Goal: Task Accomplishment & Management: Complete application form

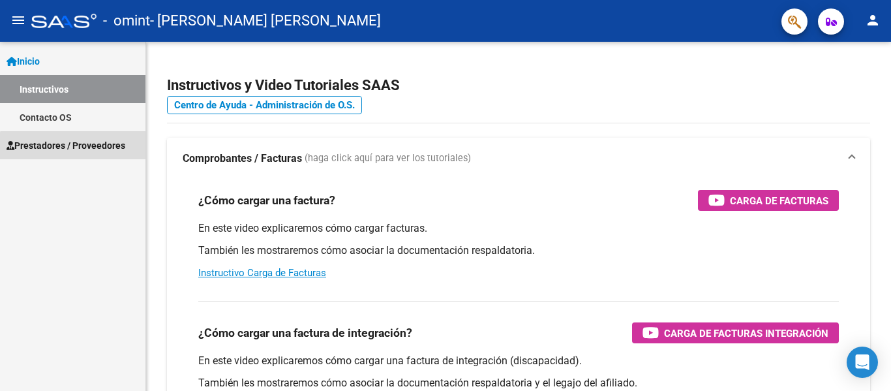
click at [86, 147] on span "Prestadores / Proveedores" at bounding box center [66, 145] width 119 height 14
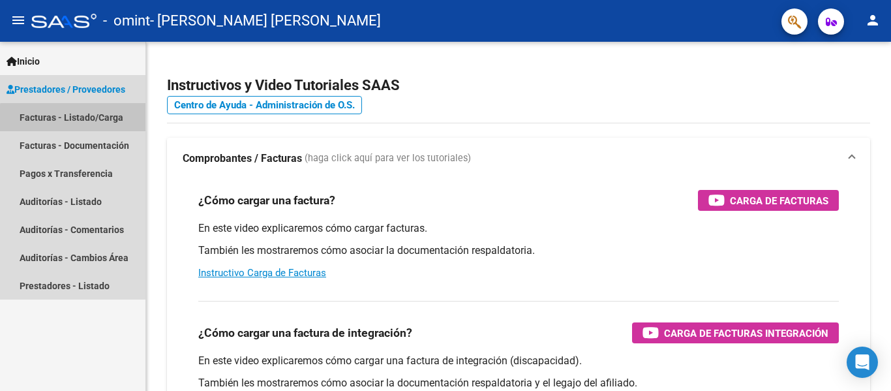
click at [75, 124] on link "Facturas - Listado/Carga" at bounding box center [73, 117] width 146 height 28
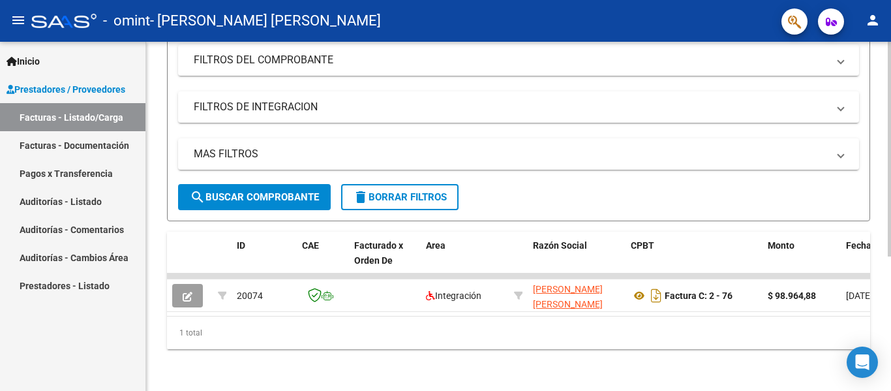
scroll to position [218, 0]
click at [881, 249] on div at bounding box center [889, 283] width 3 height 215
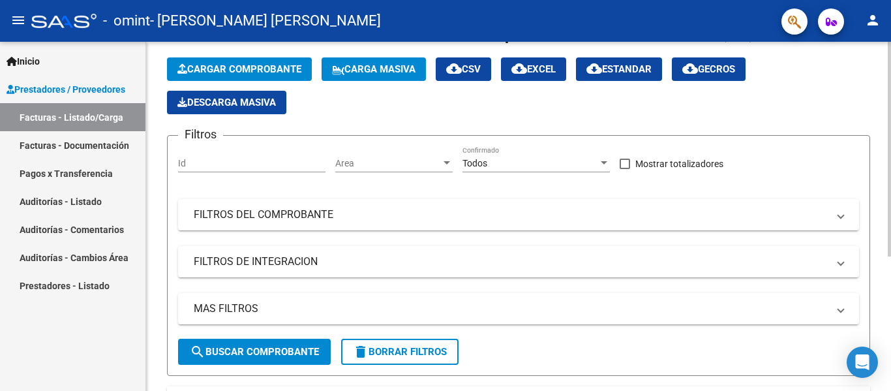
scroll to position [48, 0]
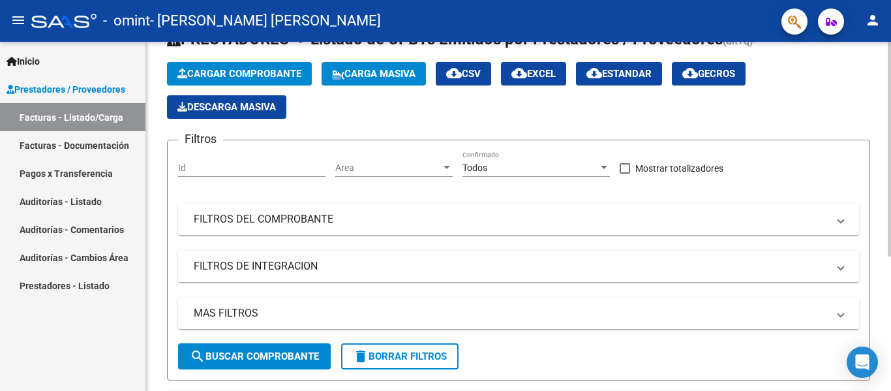
click at [881, 145] on div at bounding box center [889, 180] width 3 height 215
click at [256, 85] on button "Cargar Comprobante" at bounding box center [239, 73] width 145 height 23
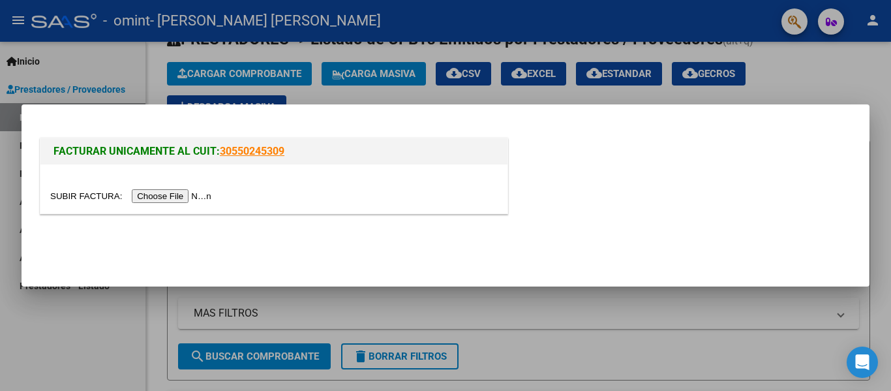
click at [200, 192] on input "file" at bounding box center [132, 196] width 165 height 14
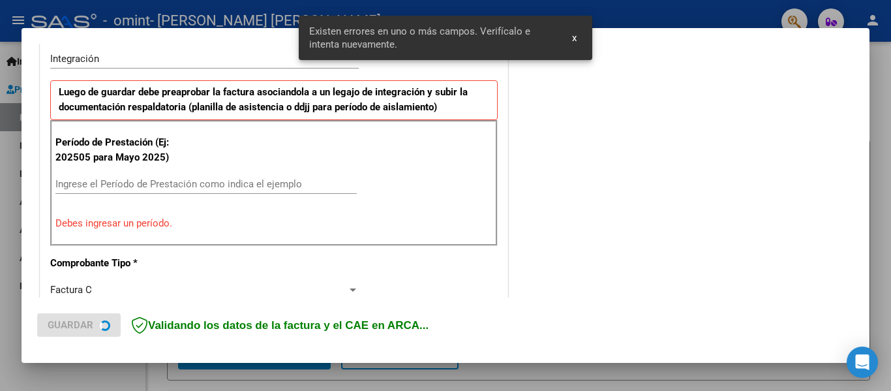
scroll to position [327, 0]
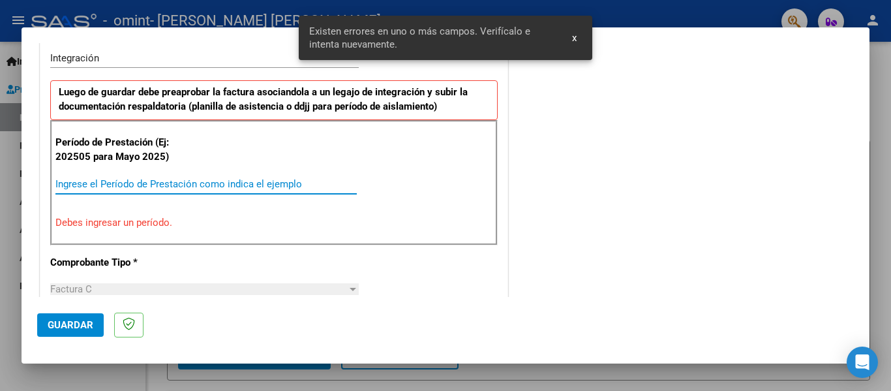
click at [178, 182] on input "Ingrese el Período de Prestación como indica el ejemplo" at bounding box center [205, 184] width 301 height 12
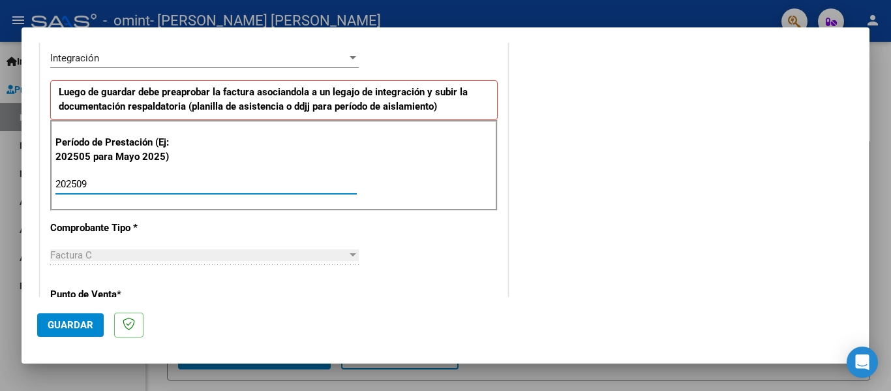
type input "202509"
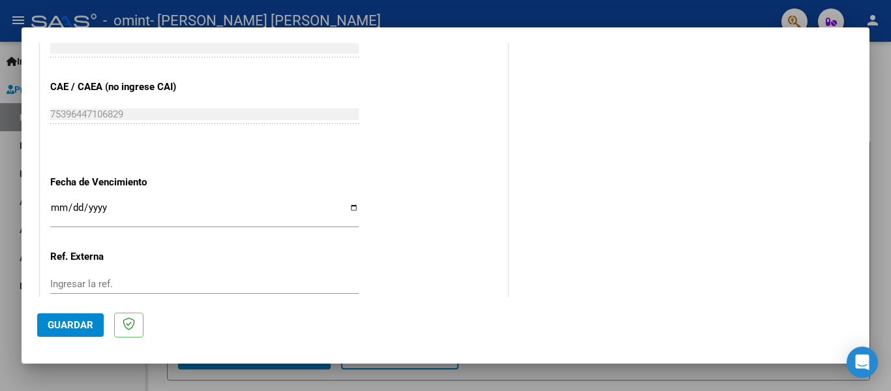
scroll to position [820, 0]
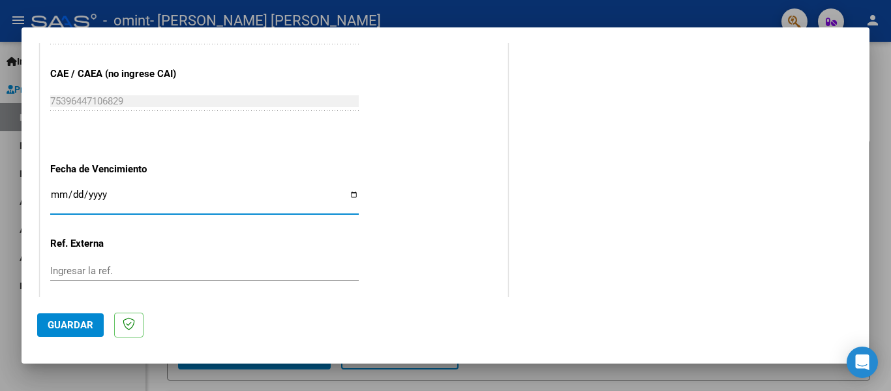
click at [53, 192] on input "Ingresar la fecha" at bounding box center [204, 199] width 309 height 21
click at [351, 196] on input "Ingresar la fecha" at bounding box center [204, 199] width 309 height 21
type input "[DATE]"
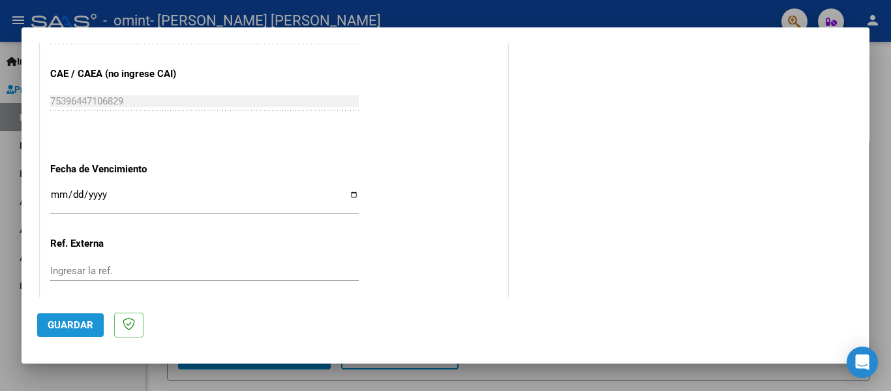
click at [69, 318] on button "Guardar" at bounding box center [70, 324] width 67 height 23
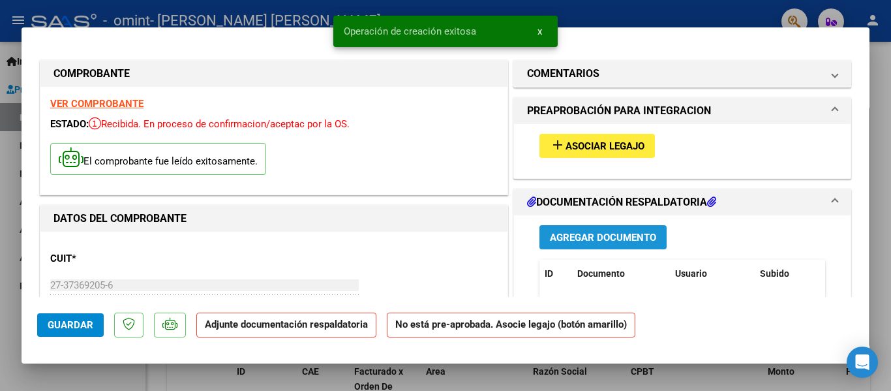
click at [608, 236] on span "Agregar Documento" at bounding box center [603, 238] width 106 height 12
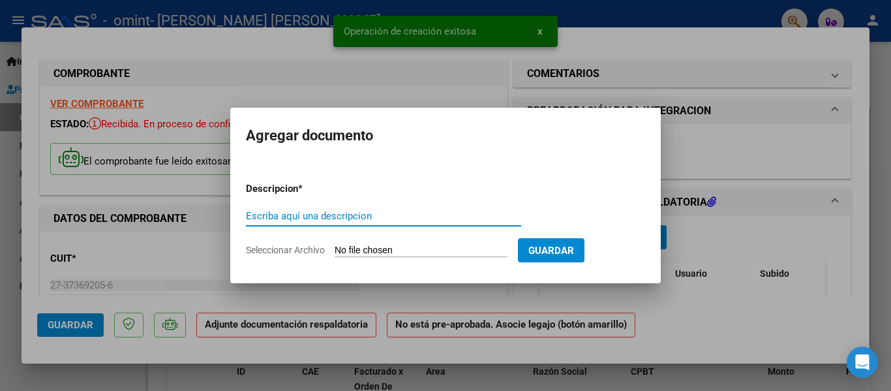
click at [361, 221] on input "Escriba aquí una descripcion" at bounding box center [383, 216] width 275 height 12
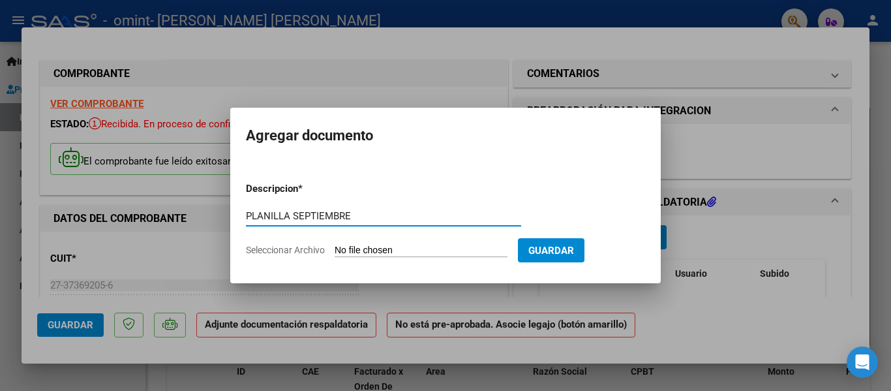
type input "PLANILLA SEPTIEMBRE"
click at [436, 246] on input "Seleccionar Archivo" at bounding box center [421, 251] width 173 height 12
type input "C:\fakepath\ASISTENCIA SEP25 SALVADOR (PSICOLOGIA).pdf"
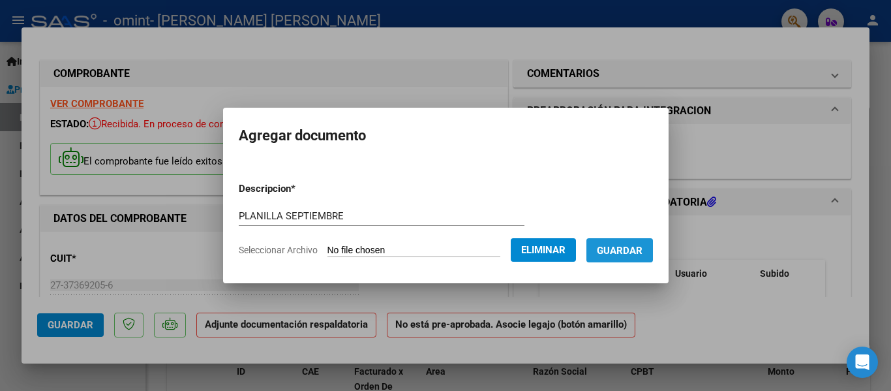
click at [639, 251] on span "Guardar" at bounding box center [620, 251] width 46 height 12
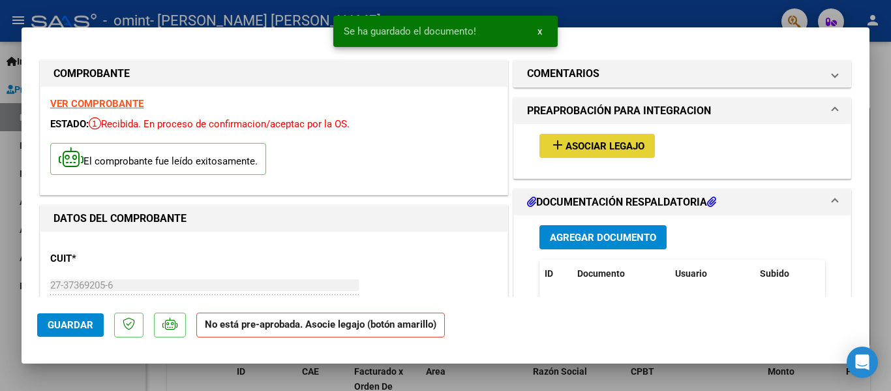
click at [605, 151] on span "Asociar Legajo" at bounding box center [605, 146] width 79 height 12
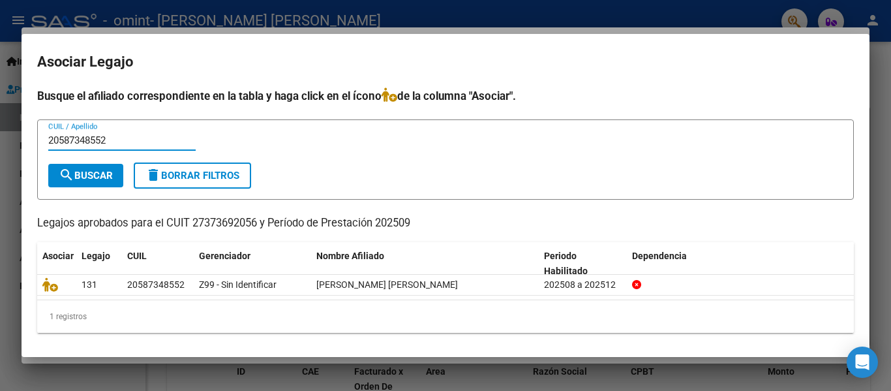
type input "20587348552"
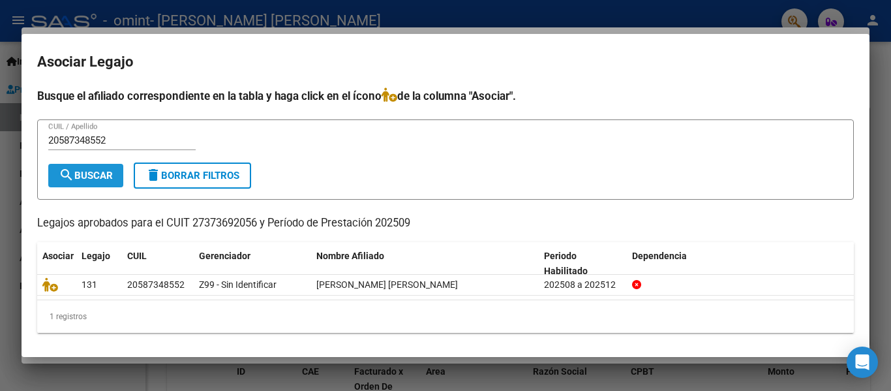
click at [91, 166] on button "search Buscar" at bounding box center [85, 175] width 75 height 23
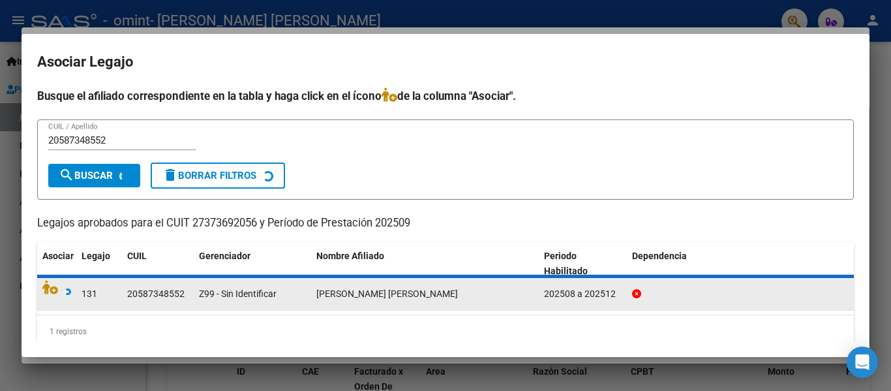
click at [146, 292] on div "20587348552" at bounding box center [155, 293] width 57 height 15
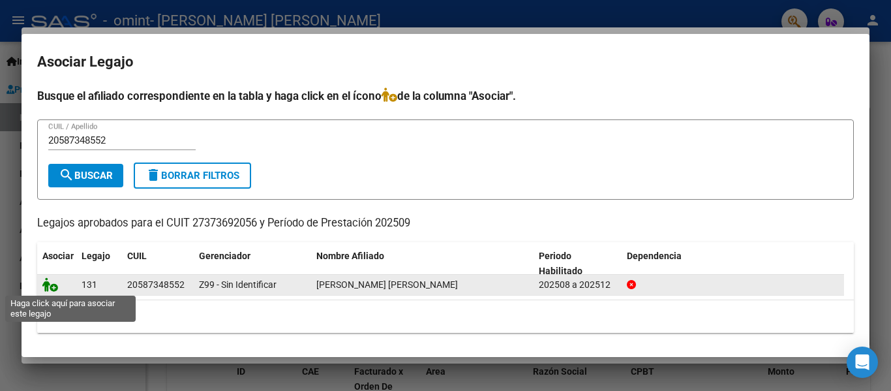
click at [54, 288] on icon at bounding box center [50, 284] width 16 height 14
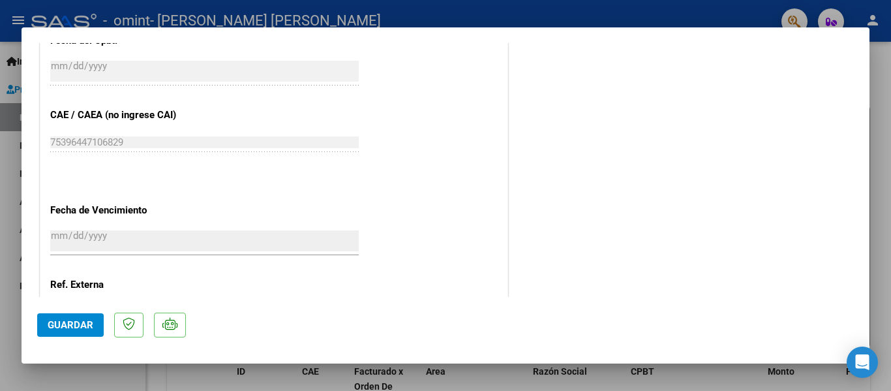
scroll to position [914, 0]
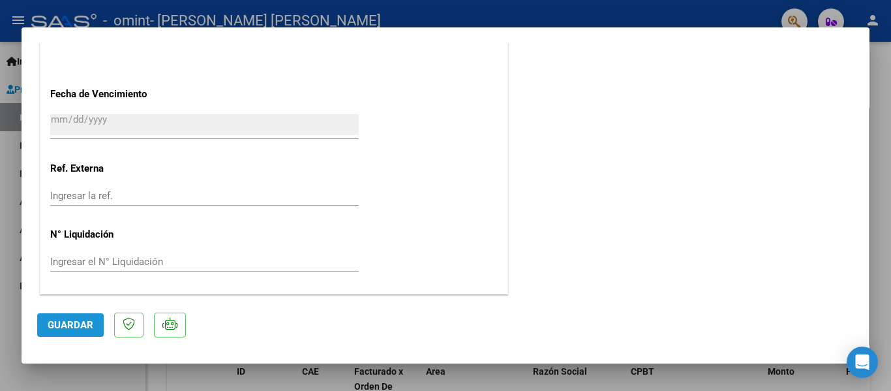
click at [65, 326] on span "Guardar" at bounding box center [71, 325] width 46 height 12
click at [81, 328] on span "Guardar" at bounding box center [71, 325] width 46 height 12
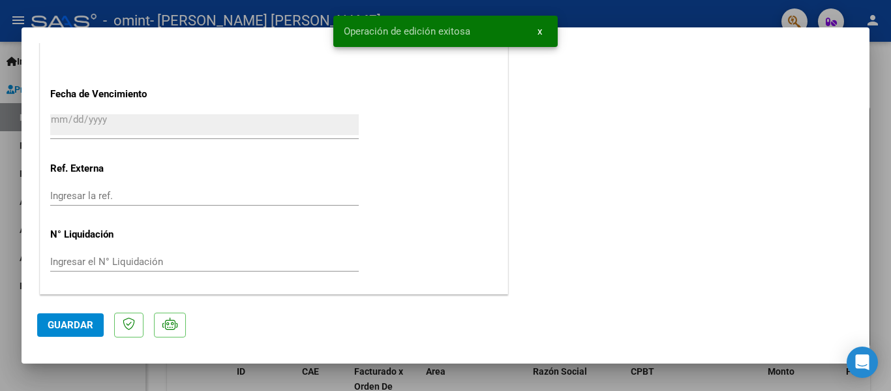
click at [881, 65] on div at bounding box center [445, 195] width 891 height 391
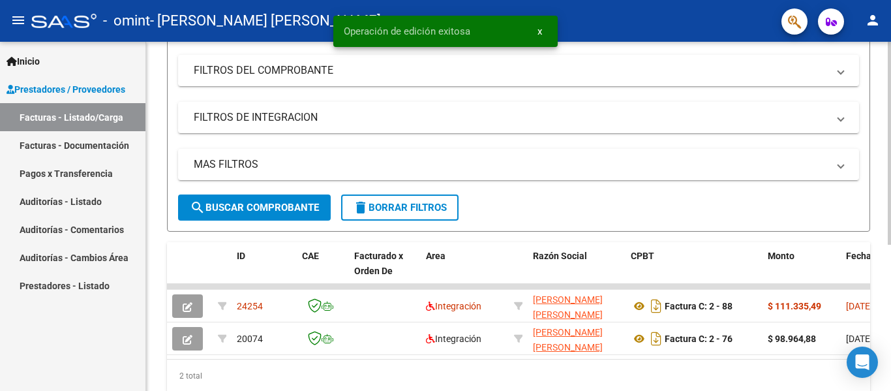
scroll to position [251, 0]
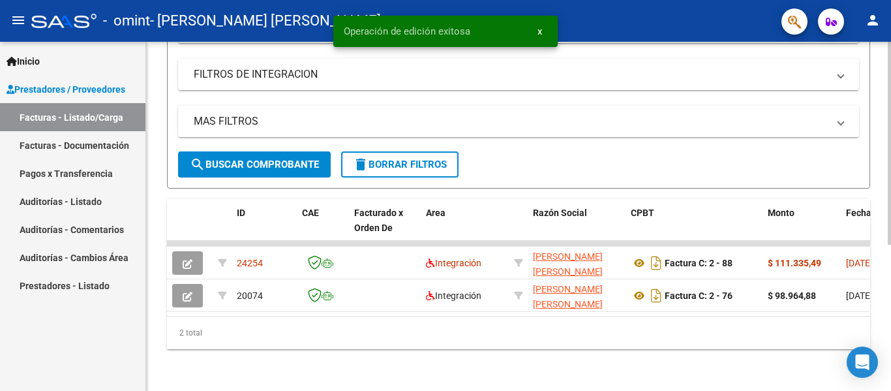
click at [881, 212] on div at bounding box center [889, 289] width 3 height 203
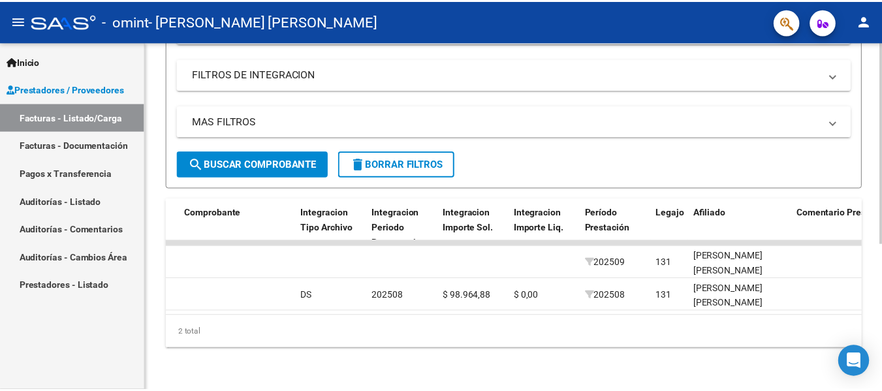
scroll to position [0, 1282]
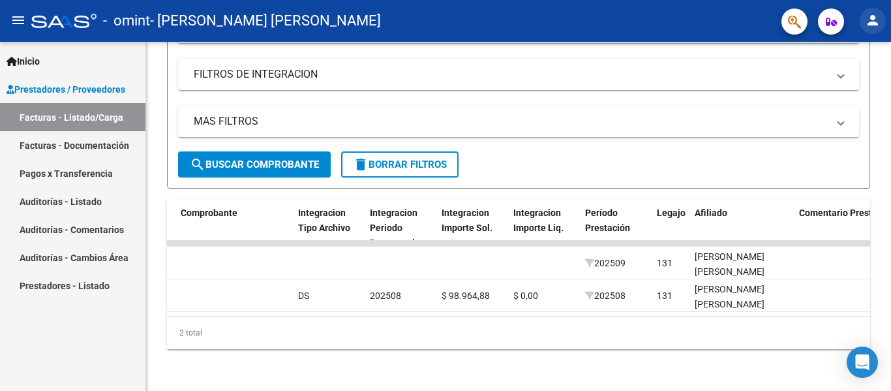
click at [881, 24] on button "person" at bounding box center [873, 21] width 26 height 26
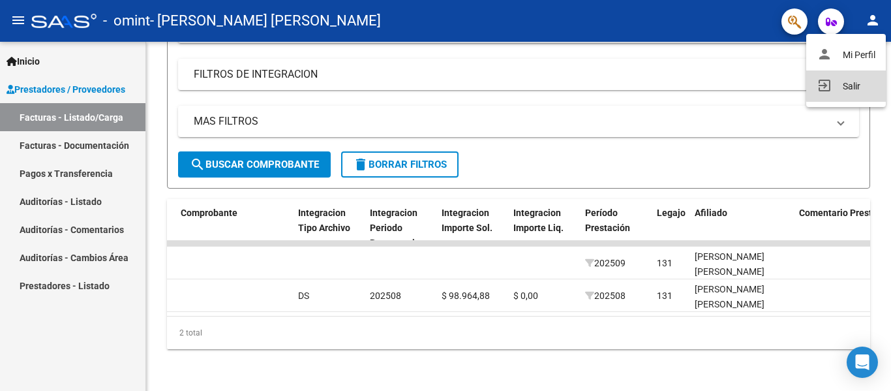
click at [847, 82] on button "exit_to_app Salir" at bounding box center [847, 85] width 80 height 31
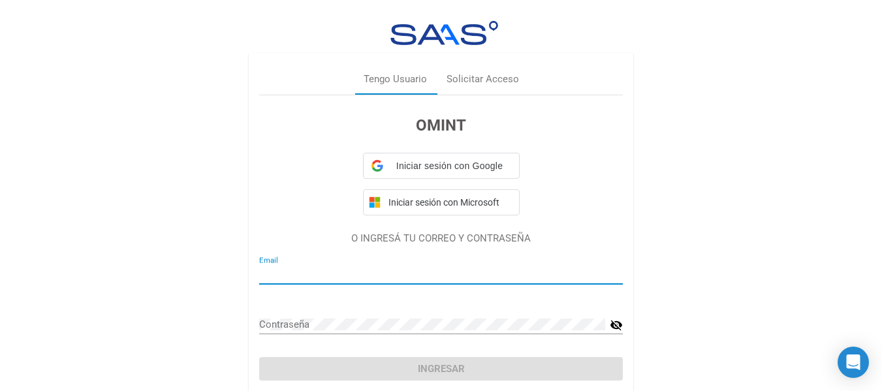
type input "deniseandreachico@hotmail.com"
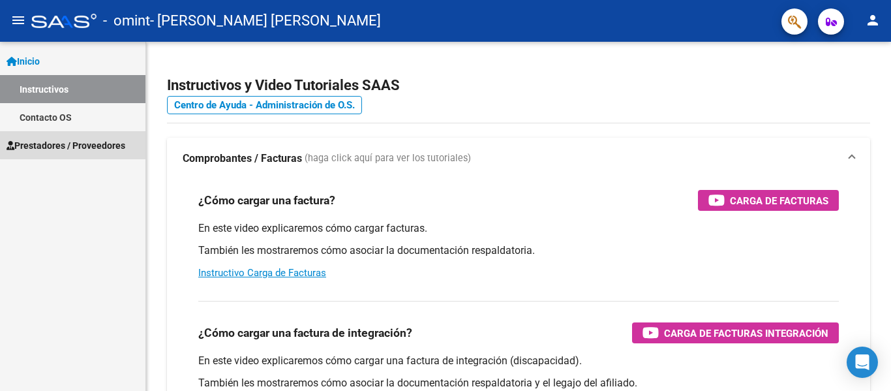
click at [91, 140] on span "Prestadores / Proveedores" at bounding box center [66, 145] width 119 height 14
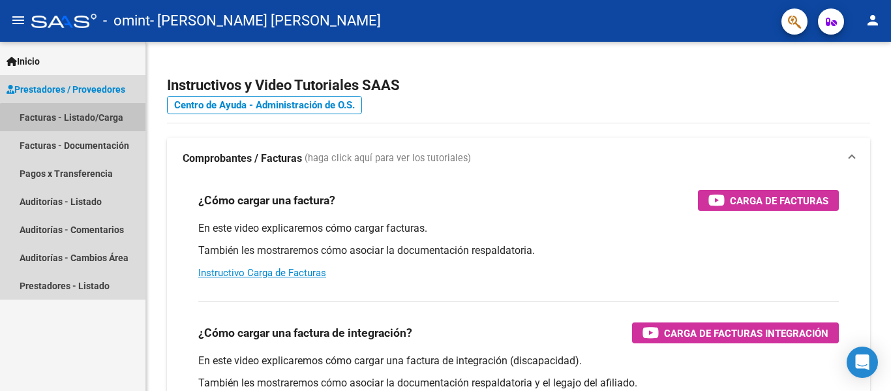
click at [84, 125] on link "Facturas - Listado/Carga" at bounding box center [73, 117] width 146 height 28
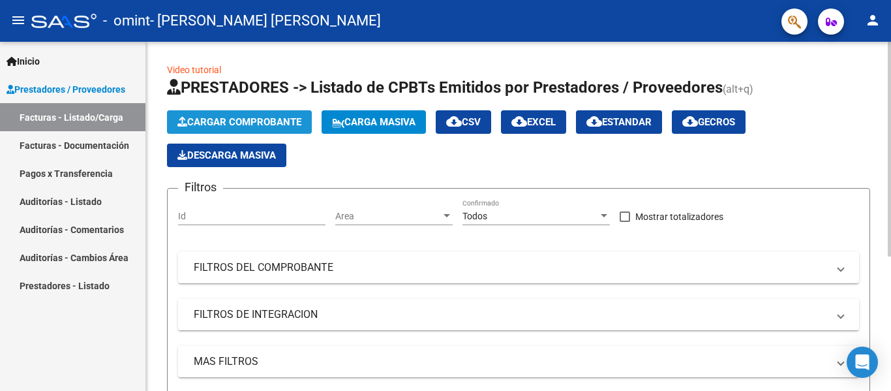
click at [236, 123] on span "Cargar Comprobante" at bounding box center [239, 122] width 124 height 12
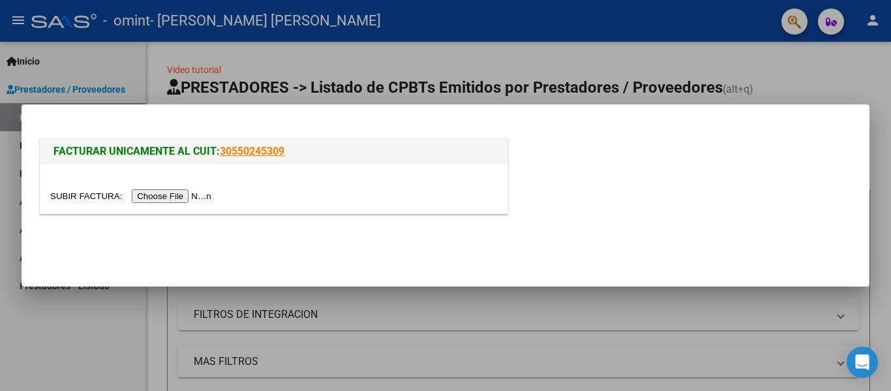
click at [177, 197] on input "file" at bounding box center [132, 196] width 165 height 14
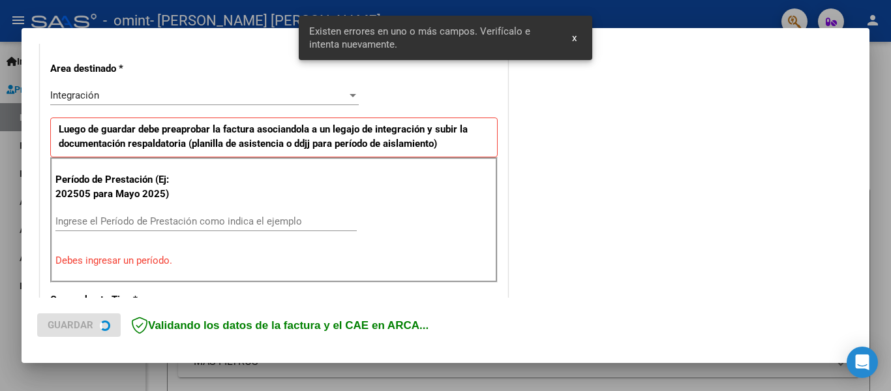
scroll to position [303, 0]
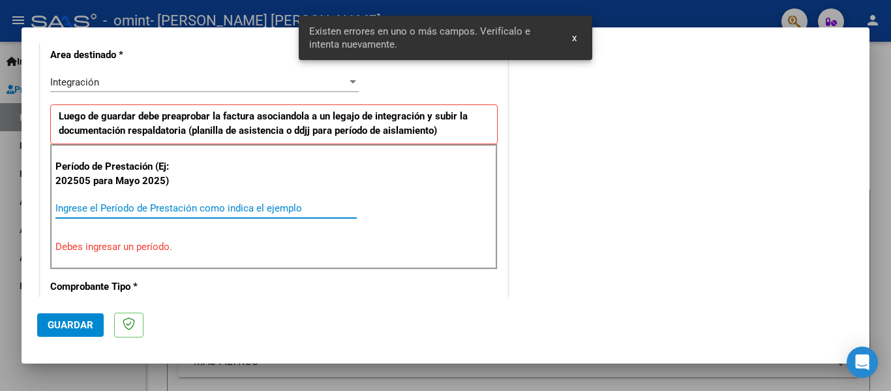
click at [181, 211] on input "Ingrese el Período de Prestación como indica el ejemplo" at bounding box center [205, 208] width 301 height 12
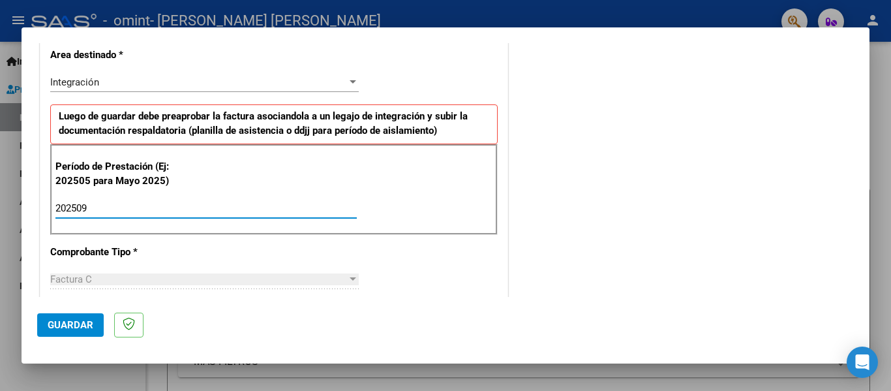
type input "202509"
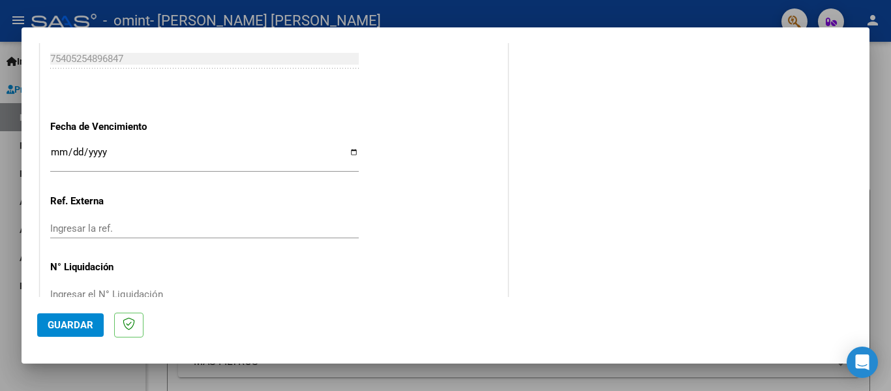
scroll to position [869, 0]
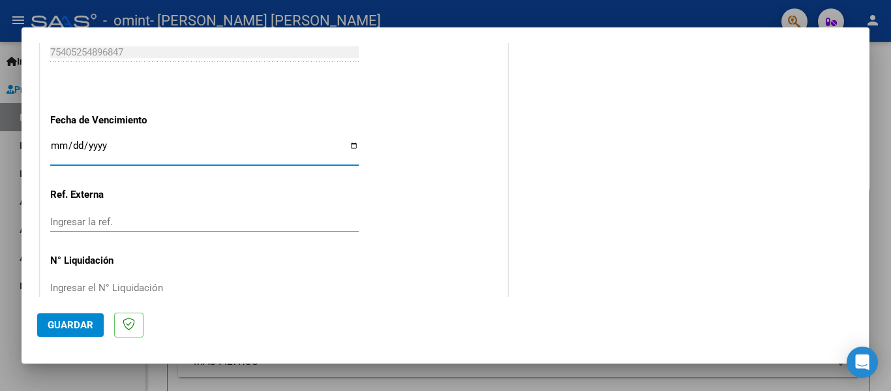
click at [348, 142] on input "Ingresar la fecha" at bounding box center [204, 150] width 309 height 21
type input "[DATE]"
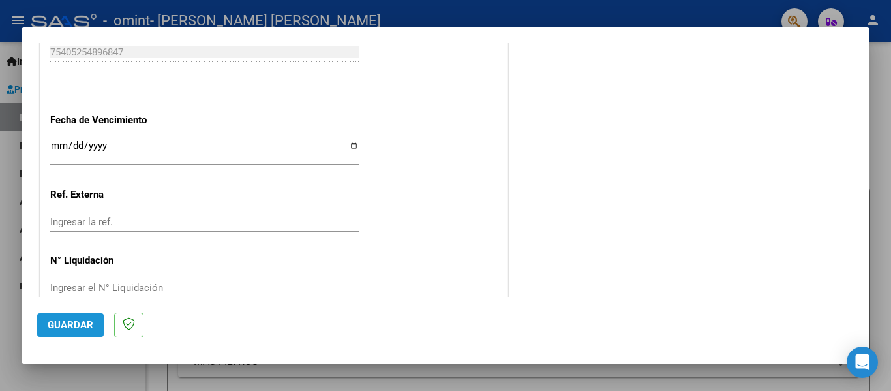
click at [70, 324] on span "Guardar" at bounding box center [71, 325] width 46 height 12
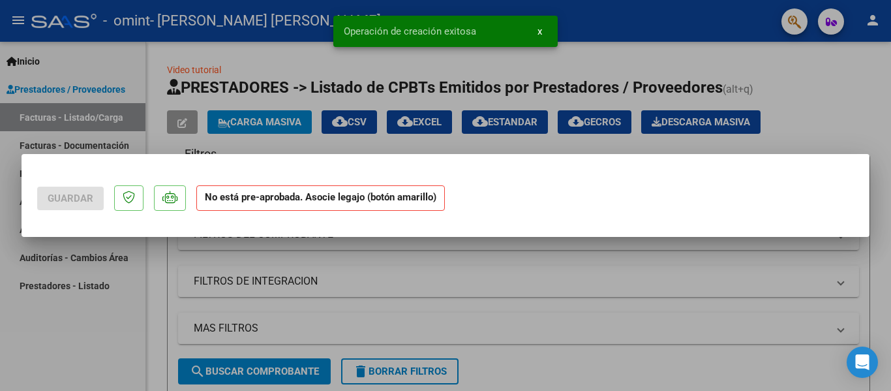
scroll to position [0, 0]
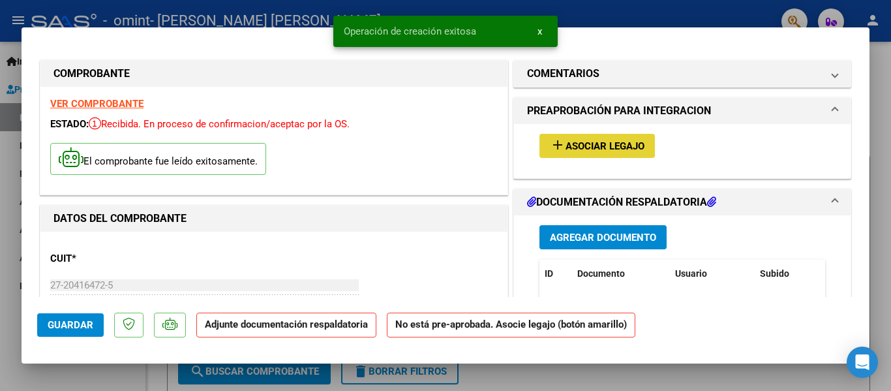
click at [626, 145] on span "Asociar Legajo" at bounding box center [605, 146] width 79 height 12
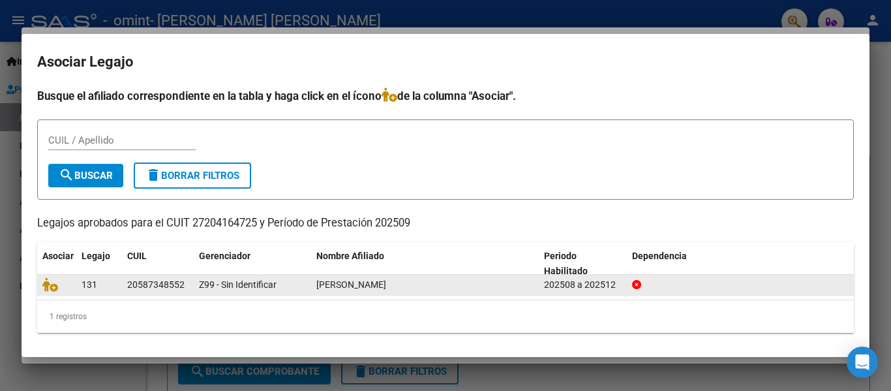
click at [159, 287] on div "20587348552" at bounding box center [155, 284] width 57 height 15
click at [52, 288] on icon at bounding box center [50, 284] width 16 height 14
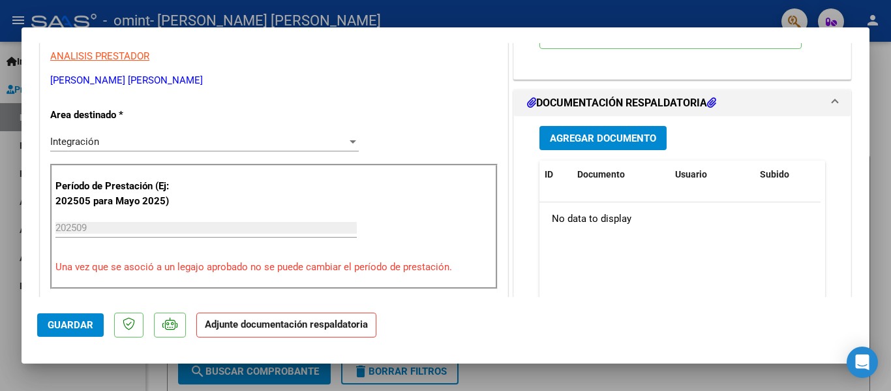
scroll to position [271, 0]
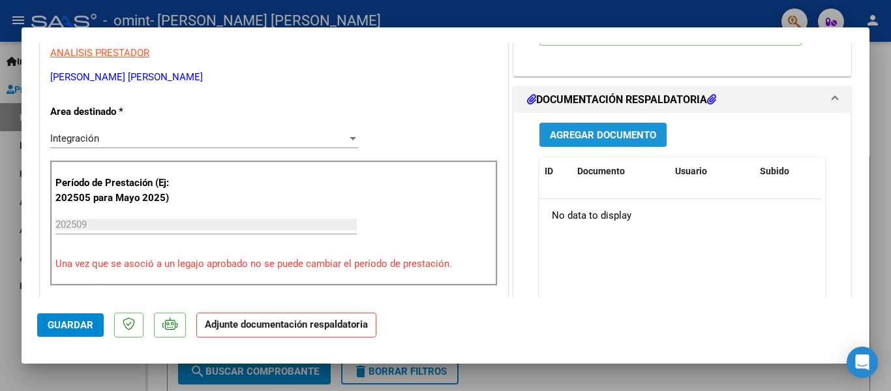
click at [596, 128] on button "Agregar Documento" at bounding box center [603, 135] width 127 height 24
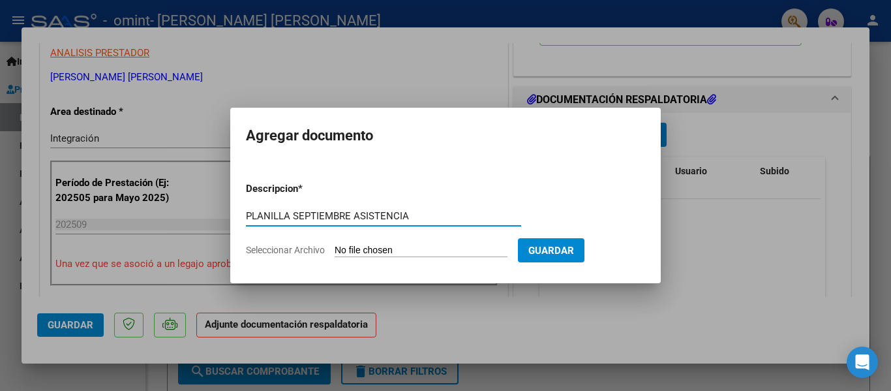
type input "PLANILLA SEPTIEMBRE ASISTENCIA"
click at [392, 240] on form "Descripcion * PLANILLA SEPTIEMBRE ASISTENCIA Escriba aquí una descripcion Selec…" at bounding box center [445, 219] width 399 height 95
click at [311, 249] on span "Seleccionar Archivo" at bounding box center [285, 250] width 79 height 10
click at [335, 249] on input "Seleccionar Archivo" at bounding box center [421, 251] width 173 height 12
type input "C:\fakepath\ASISTENCIA [DATE] [PERSON_NAME] (FONO).pdf"
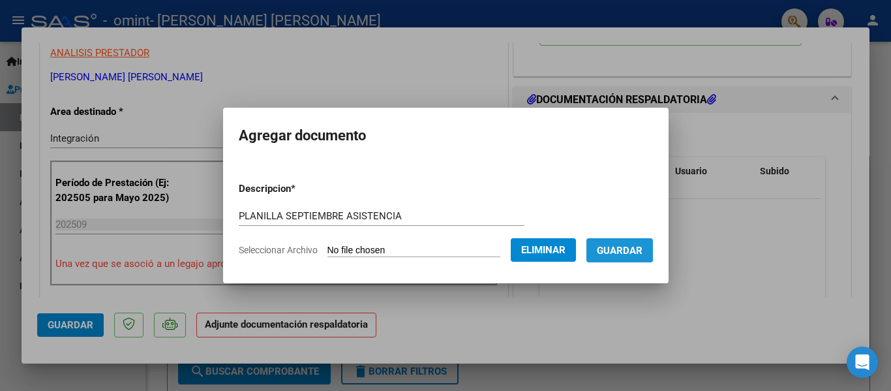
click at [630, 248] on span "Guardar" at bounding box center [620, 251] width 46 height 12
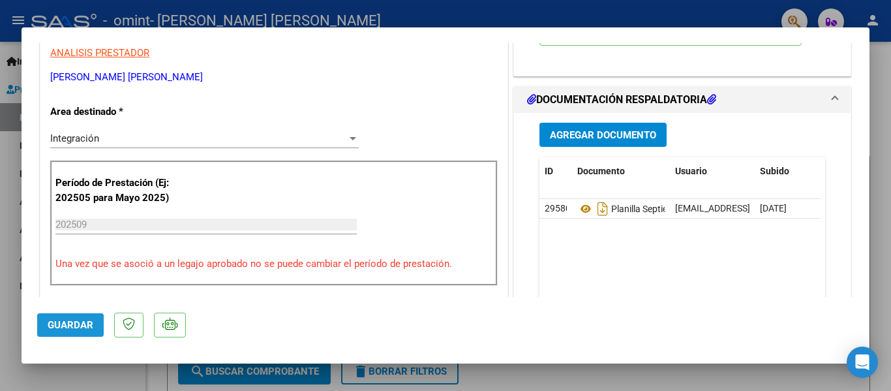
click at [74, 316] on button "Guardar" at bounding box center [70, 324] width 67 height 23
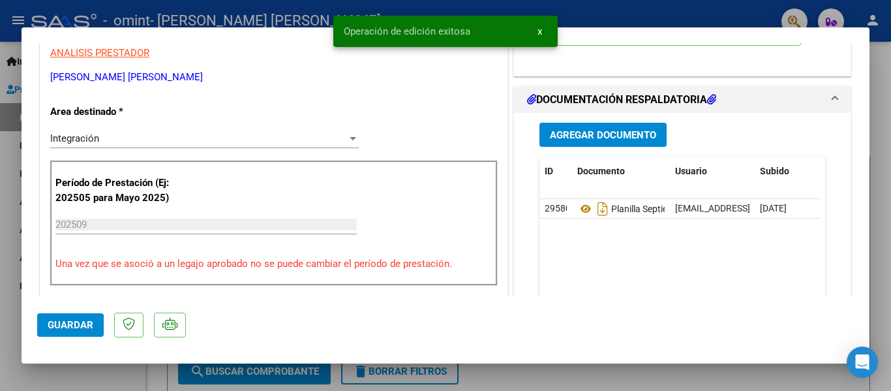
click at [881, 67] on div at bounding box center [445, 195] width 891 height 391
type input "$ 0,00"
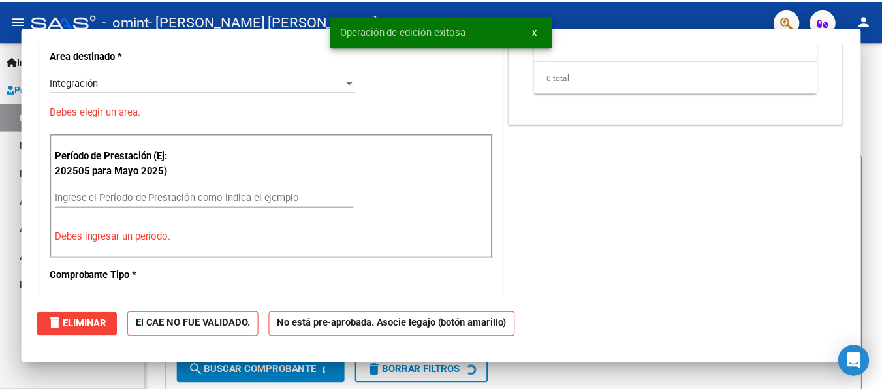
scroll to position [215, 0]
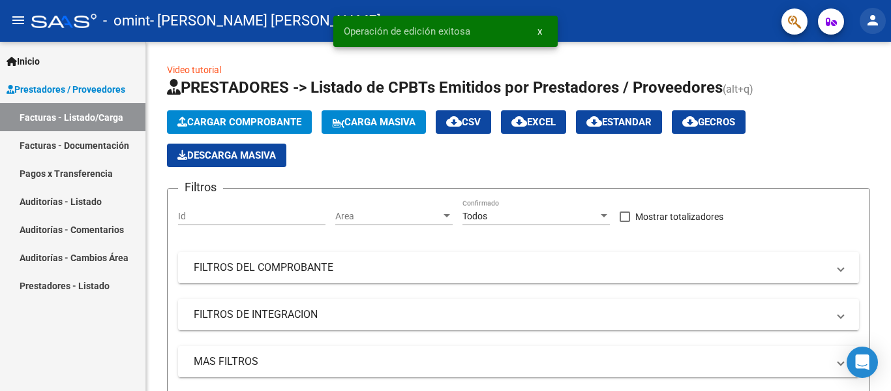
click at [876, 29] on button "person" at bounding box center [873, 21] width 26 height 26
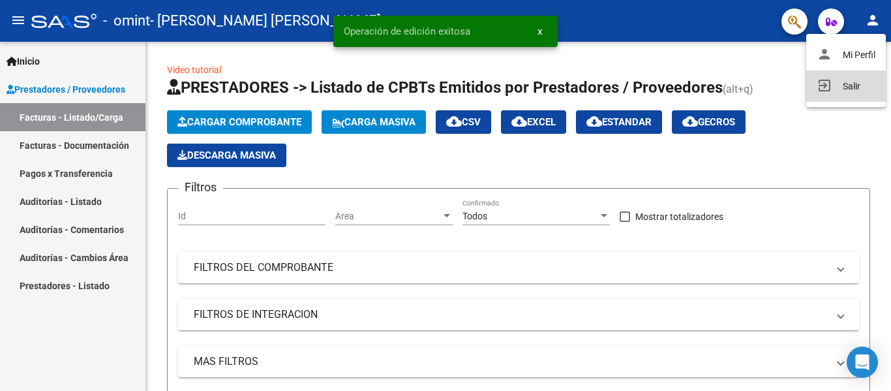
click at [848, 81] on button "exit_to_app Salir" at bounding box center [847, 85] width 80 height 31
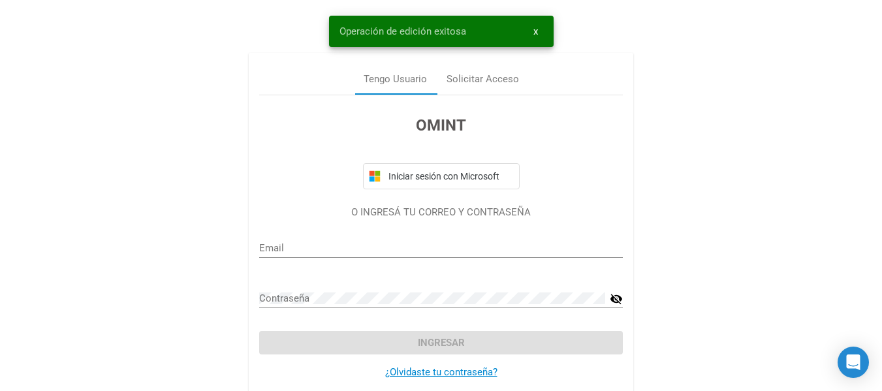
type input "[EMAIL_ADDRESS][DOMAIN_NAME]"
